Goal: Information Seeking & Learning: Learn about a topic

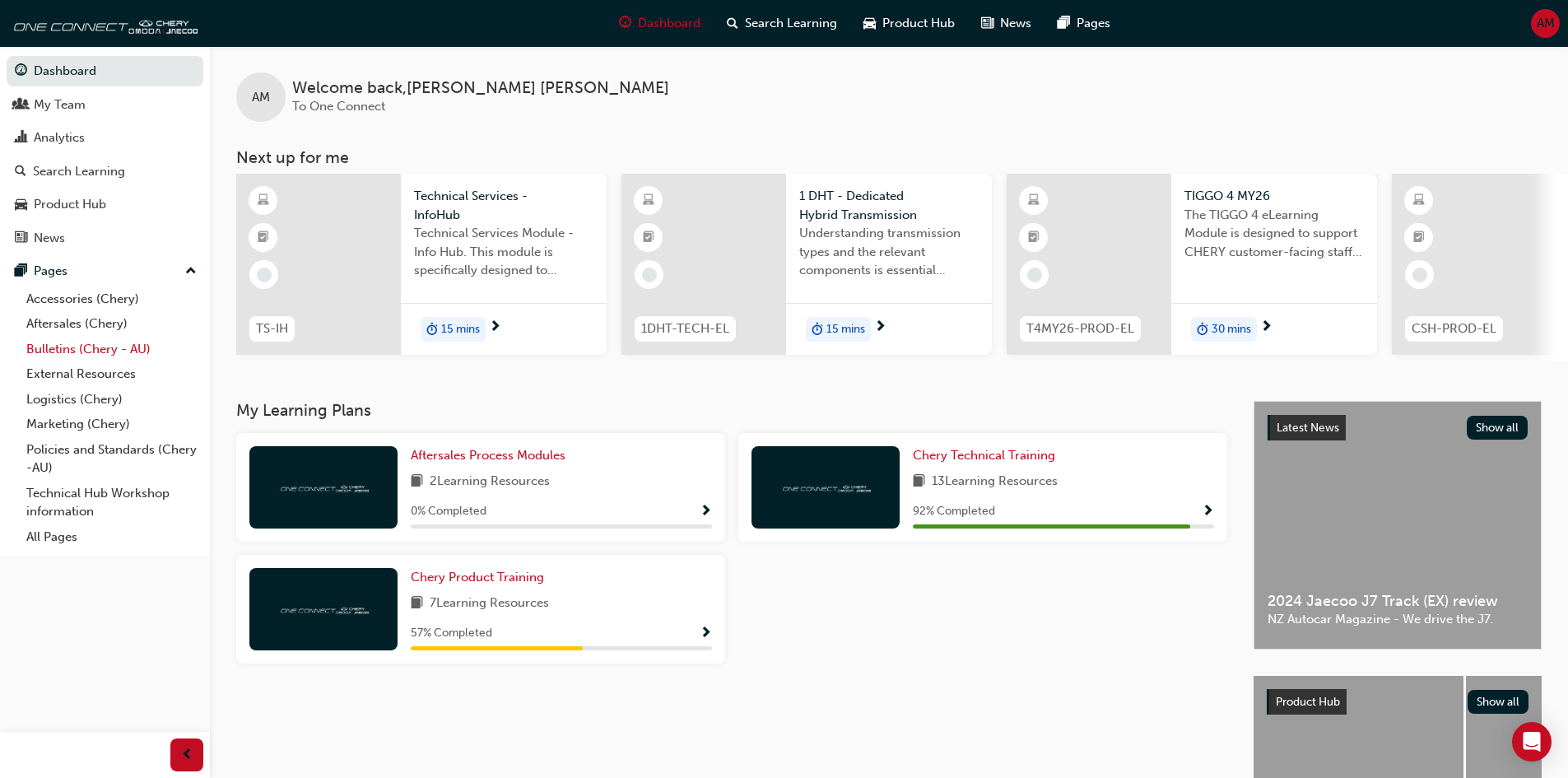
click at [78, 351] on link "Bulletins (Chery - AU)" at bounding box center [111, 350] width 183 height 25
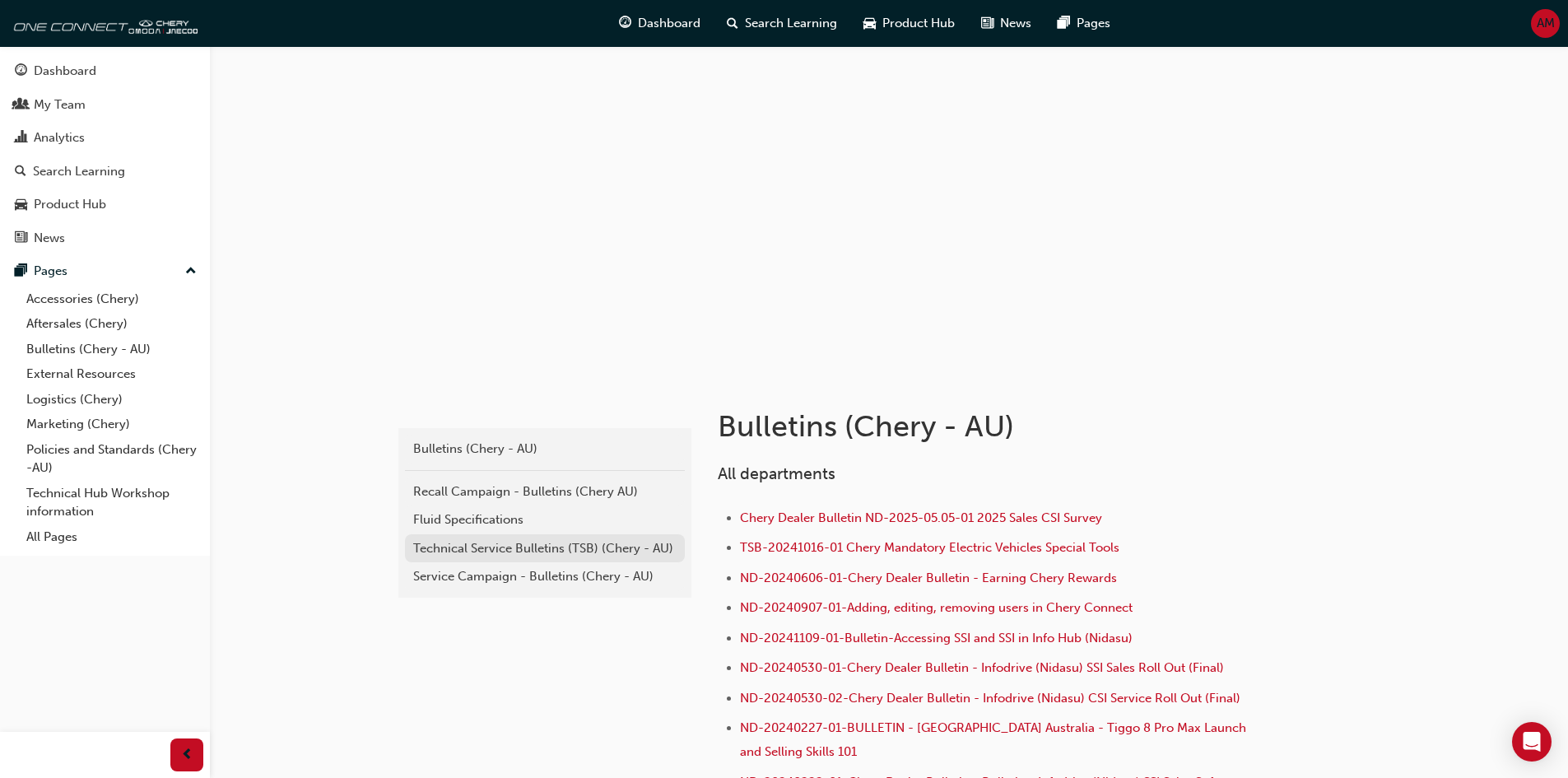
click at [530, 545] on div "Technical Service Bulletins (TSB) (Chery - AU)" at bounding box center [545, 548] width 263 height 19
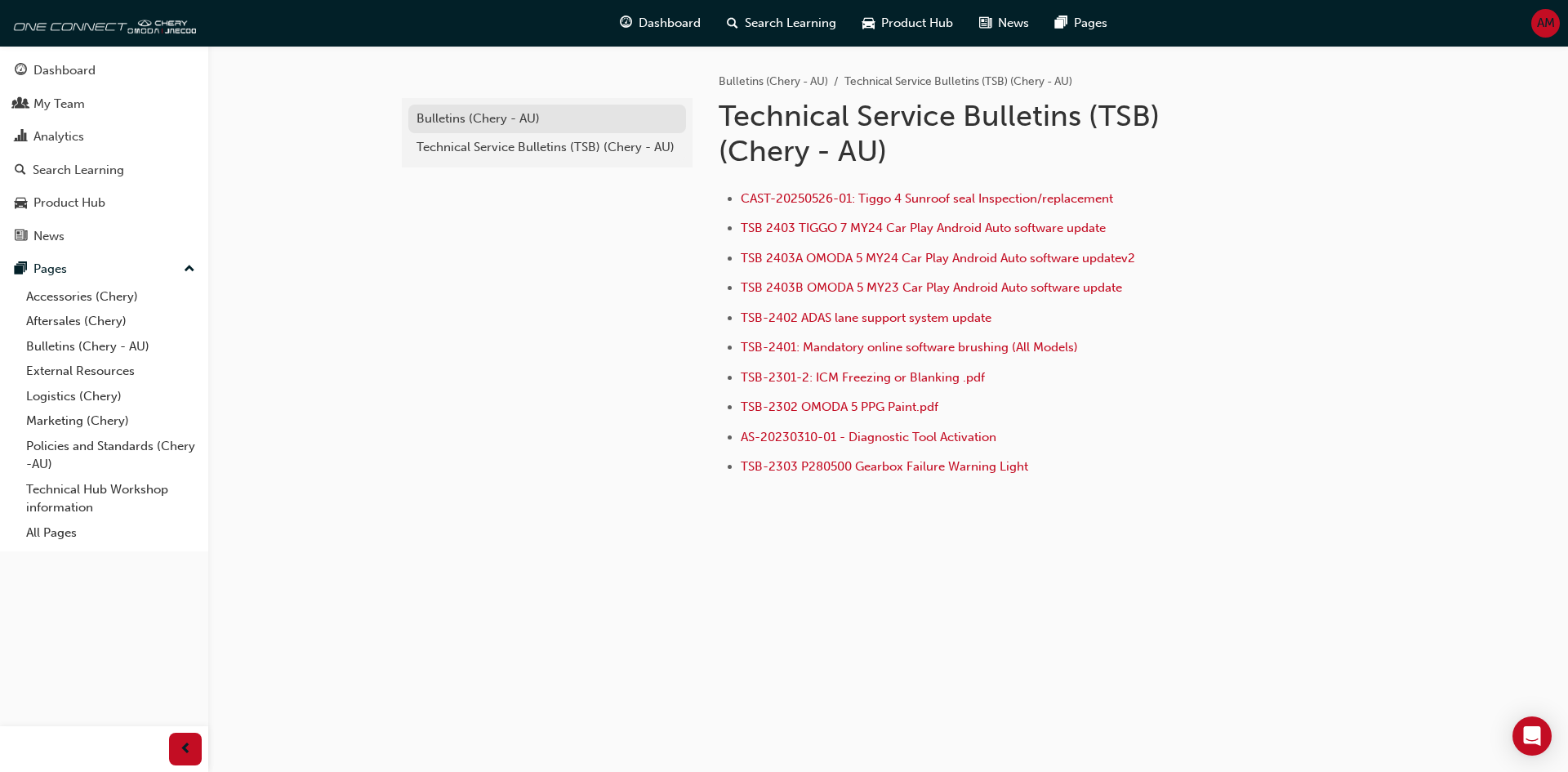
click at [500, 115] on div "Bulletins (Chery - AU)" at bounding box center [547, 119] width 261 height 19
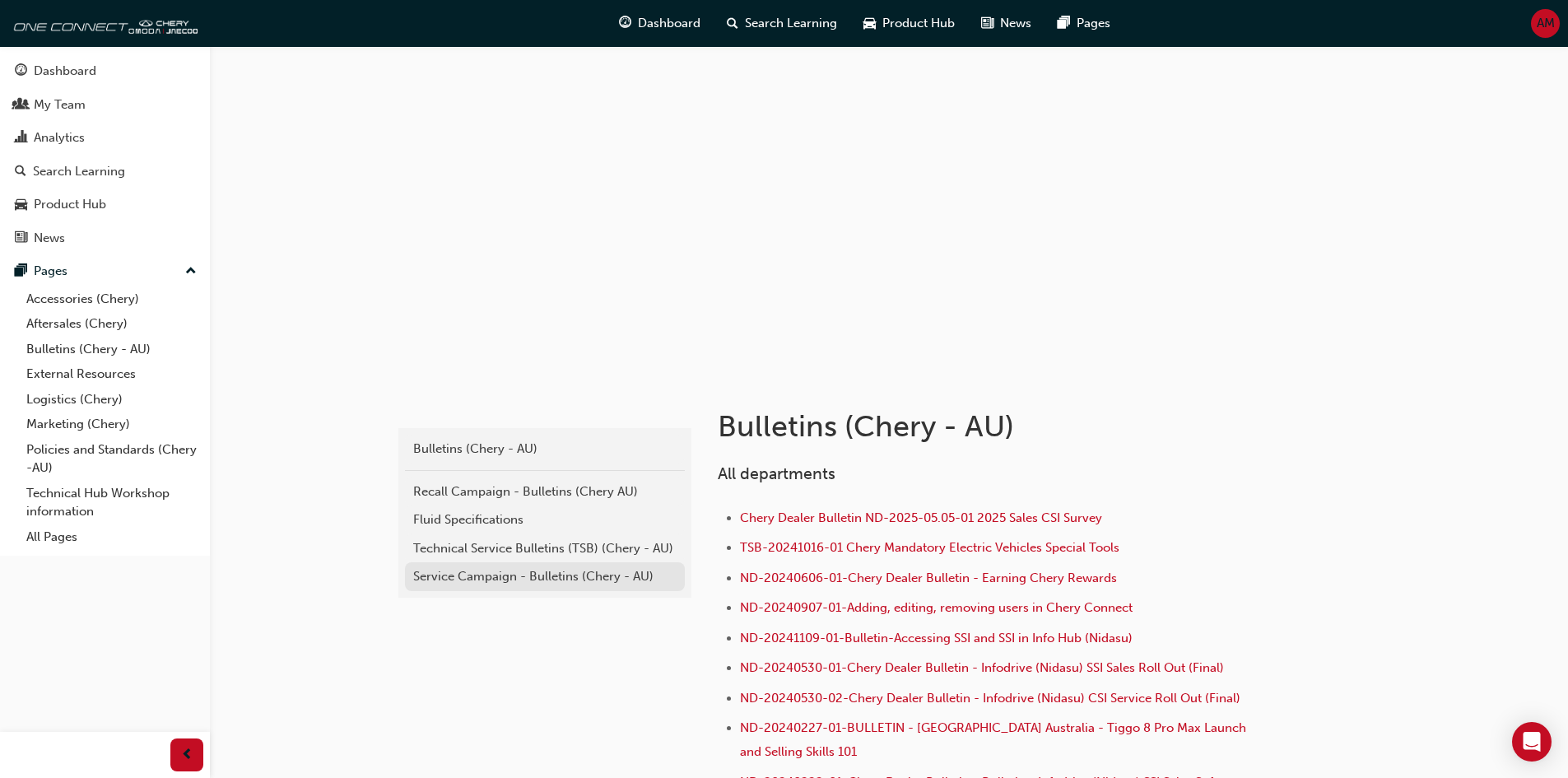
click at [515, 569] on div "Service Campaign - Bulletins (Chery - AU)" at bounding box center [545, 576] width 263 height 19
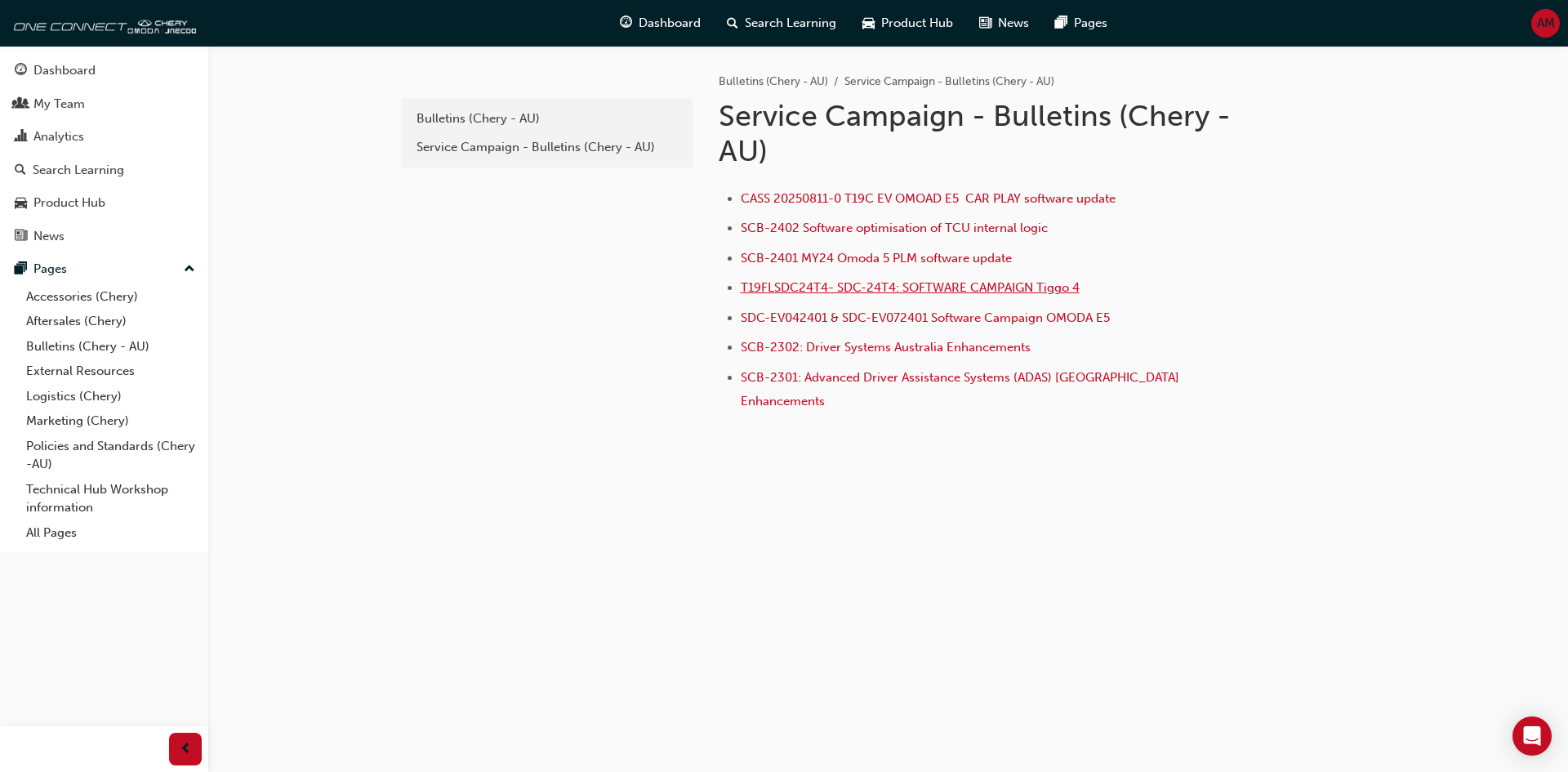
click at [930, 286] on span "T19FLSDC24T4- SDC-24T4: SOFTWARE CAMPAIGN Tiggo 4" at bounding box center [910, 287] width 339 height 14
click at [920, 230] on span "SCB-2402 Software optimisation of TCU internal logic" at bounding box center [894, 227] width 307 height 14
click at [928, 283] on span "T19FLSDC24T4- SDC-24T4: SOFTWARE CAMPAIGN Tiggo 4" at bounding box center [910, 287] width 339 height 14
click at [1347, 346] on div "CASS 20250811-0 T19C EV OMOAD E5 CAR PLAY software update SCB-2402 Software opt…" at bounding box center [1036, 295] width 634 height 239
click at [507, 149] on div "Service Campaign - Bulletins (Chery - AU)" at bounding box center [547, 147] width 261 height 19
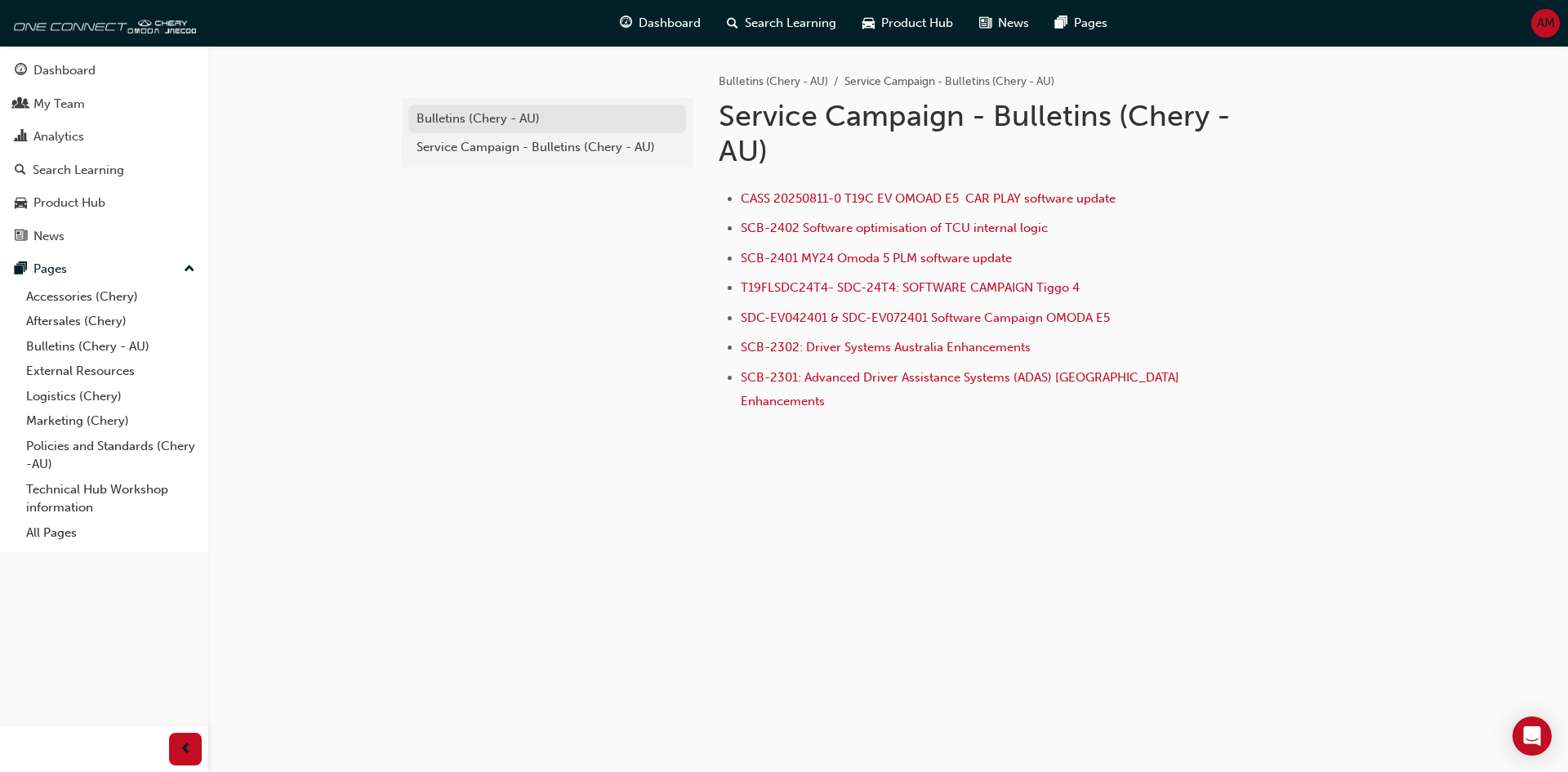
click at [490, 119] on div "Bulletins (Chery - AU)" at bounding box center [547, 119] width 261 height 19
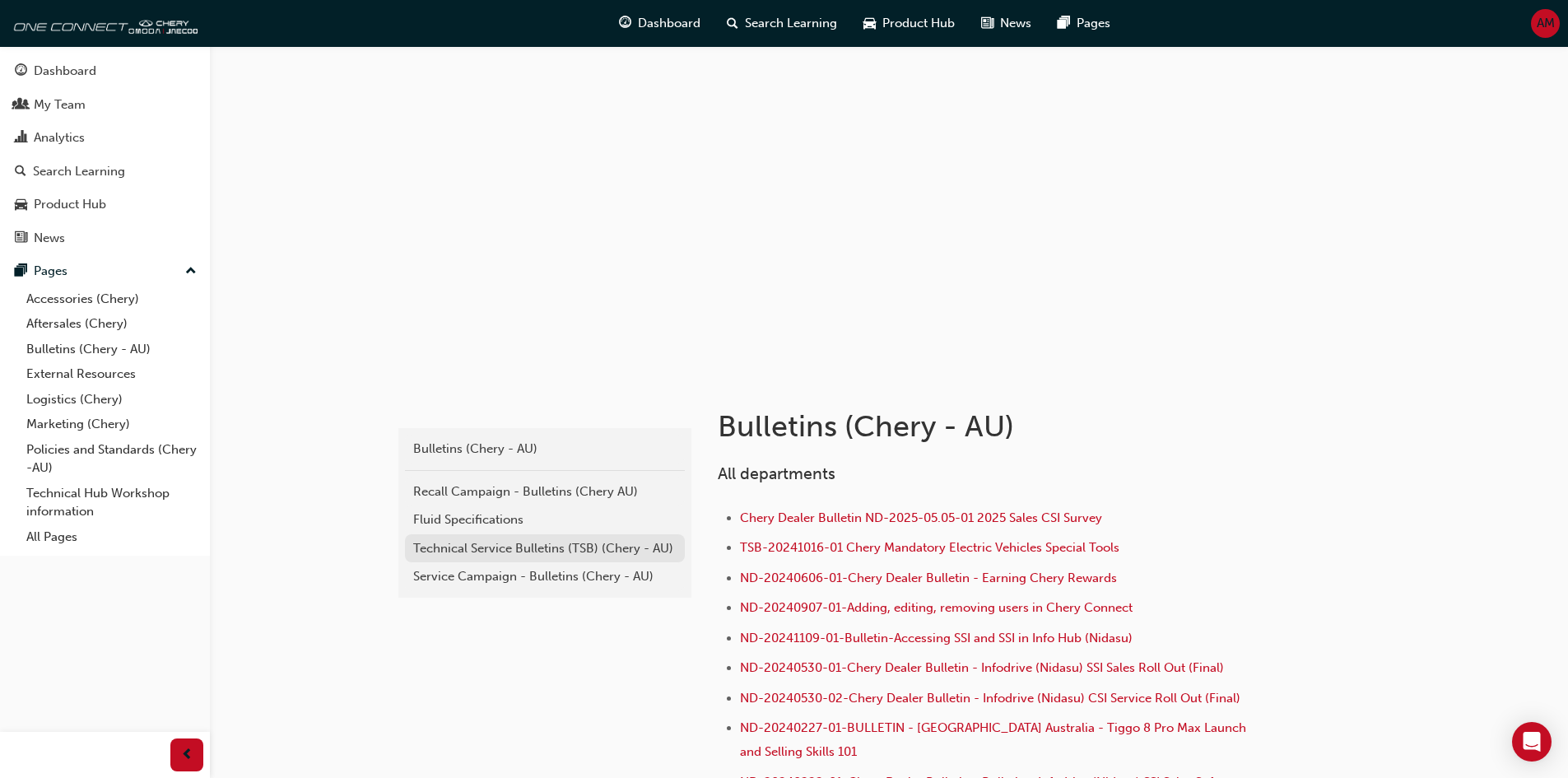
click at [550, 545] on div "Technical Service Bulletins (TSB) (Chery - AU)" at bounding box center [545, 548] width 263 height 19
